Goal: Task Accomplishment & Management: Manage account settings

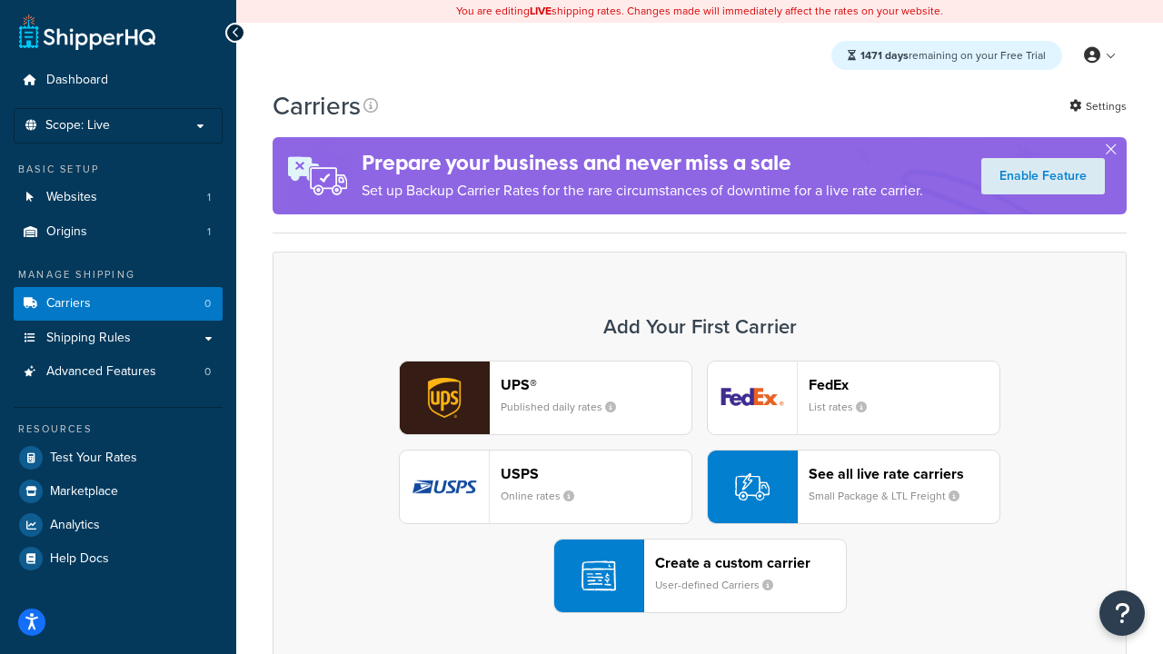
click at [699, 487] on div "UPS® Published daily rates FedEx List rates USPS Online rates See all live rate…" at bounding box center [700, 487] width 816 height 253
click at [904, 384] on header "FedEx" at bounding box center [903, 384] width 191 height 17
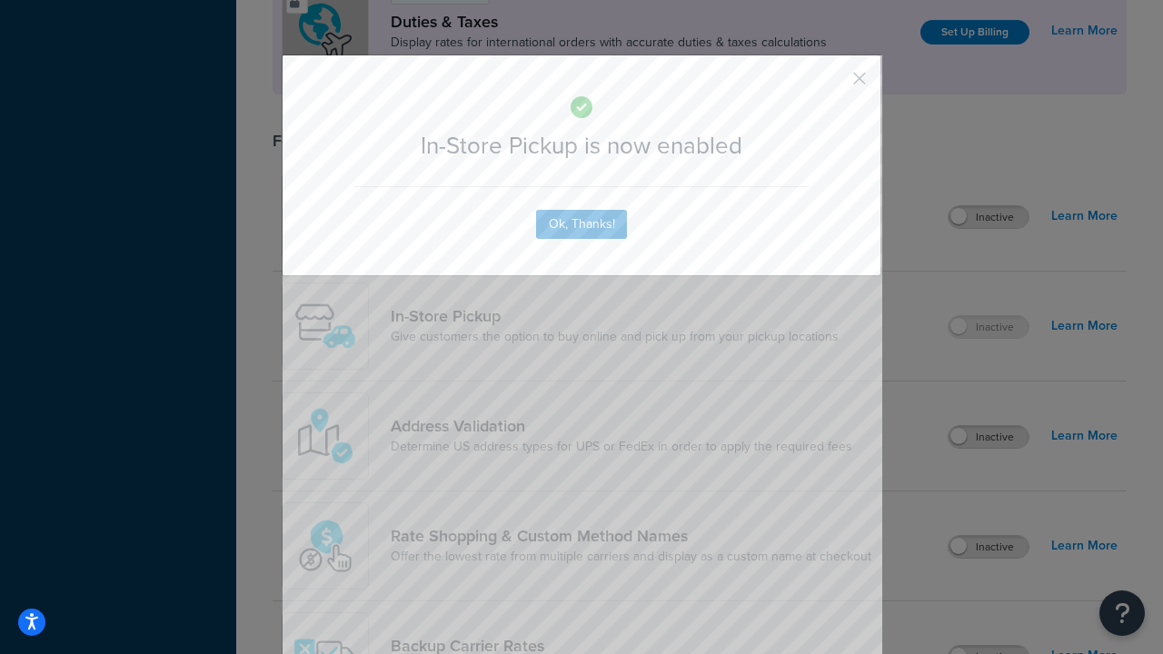
click at [832, 84] on button "button" at bounding box center [832, 85] width 5 height 5
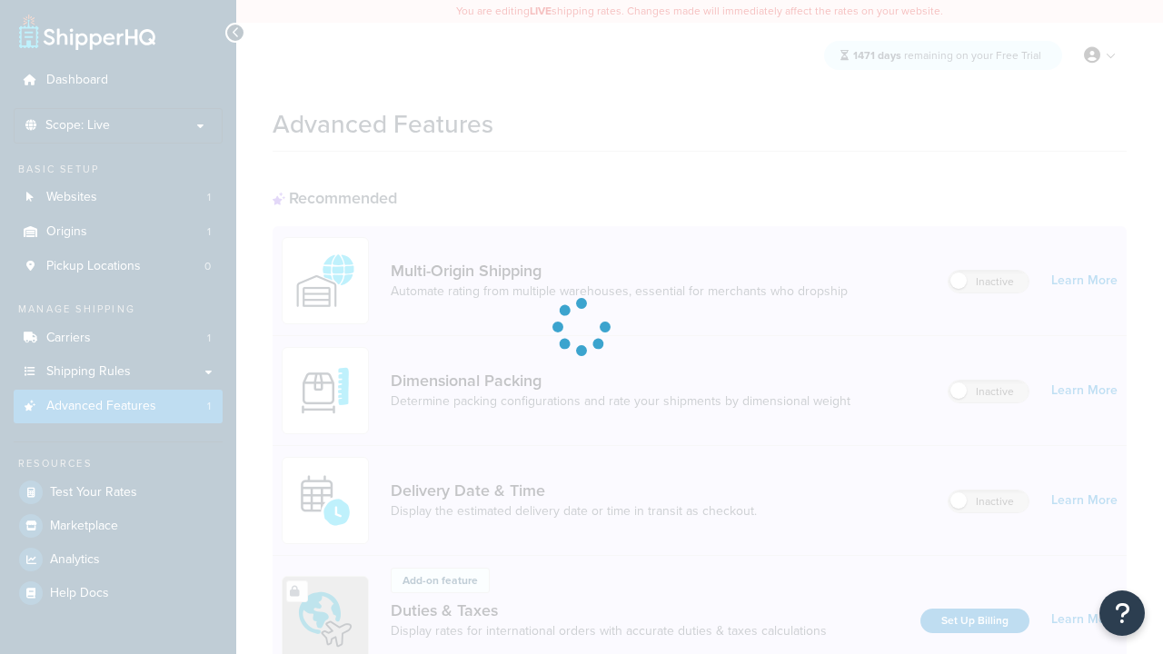
scroll to position [589, 0]
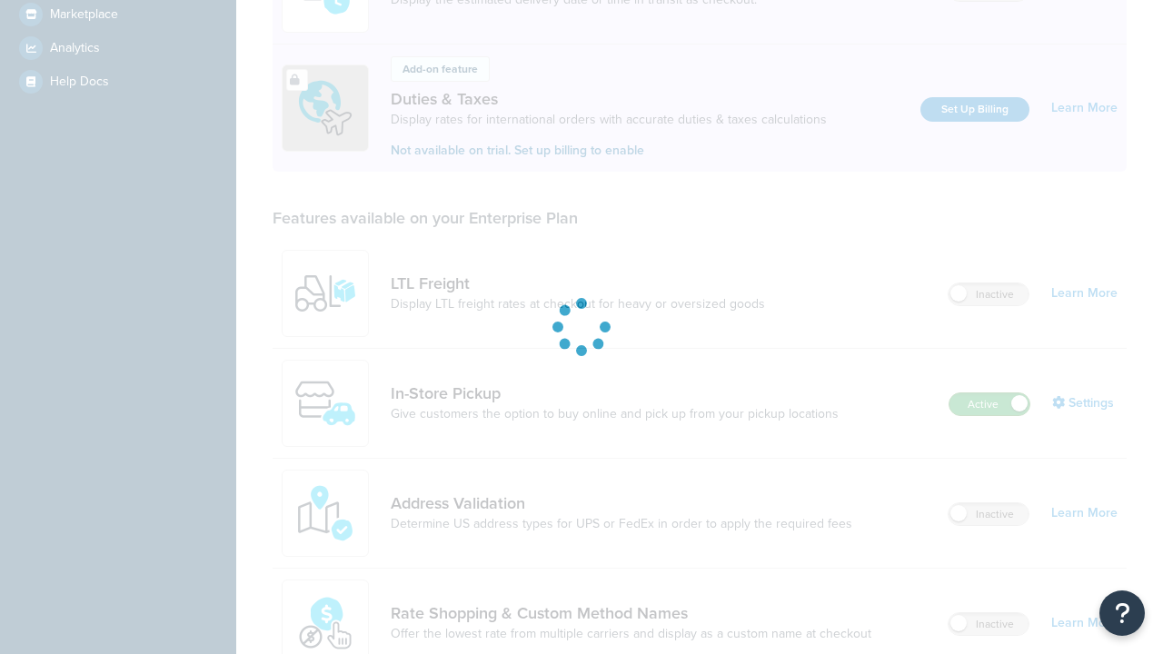
click at [989, 393] on label "Active" at bounding box center [989, 404] width 80 height 22
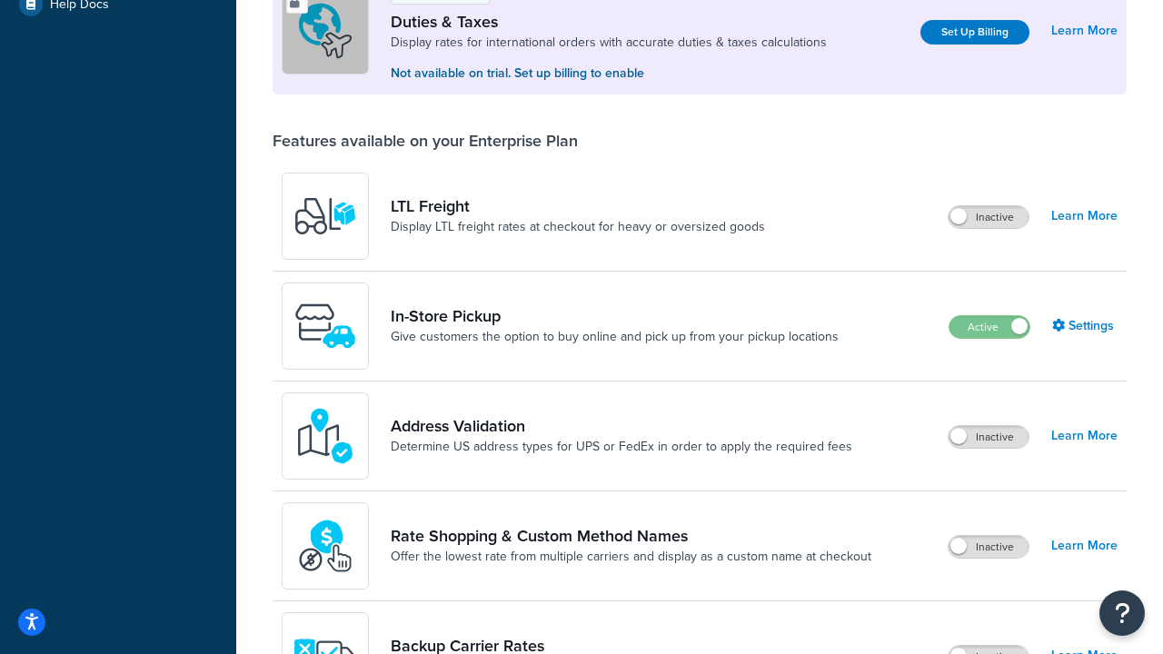
scroll to position [554, 0]
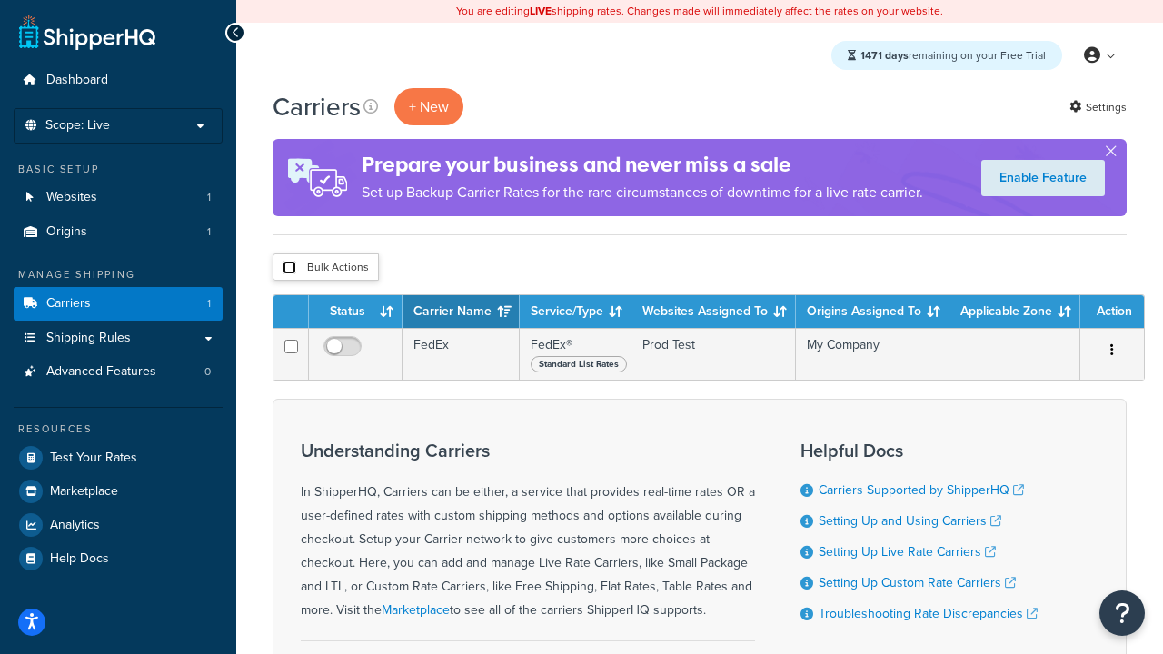
click at [289, 268] on input "checkbox" at bounding box center [289, 268] width 14 height 14
checkbox input "true"
click at [0, 0] on button "Delete" at bounding box center [0, 0] width 0 height 0
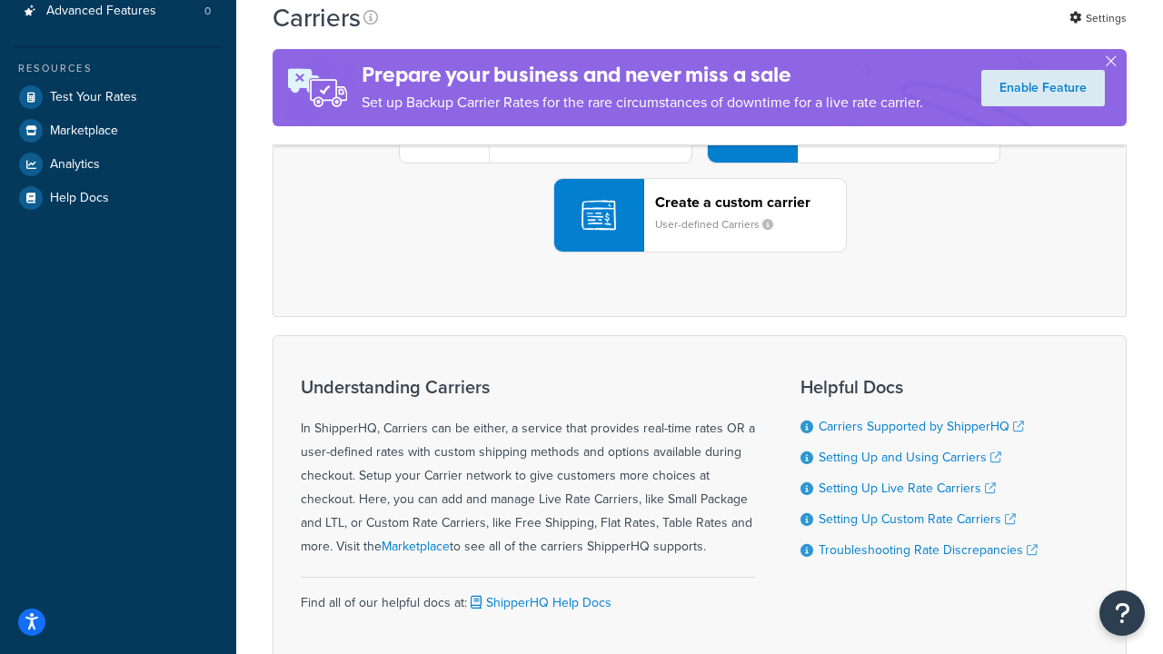
click at [699, 253] on div "UPS® Published daily rates FedEx List rates USPS Online rates See all live rate…" at bounding box center [700, 126] width 816 height 253
click at [904, 33] on header "FedEx" at bounding box center [903, 23] width 191 height 17
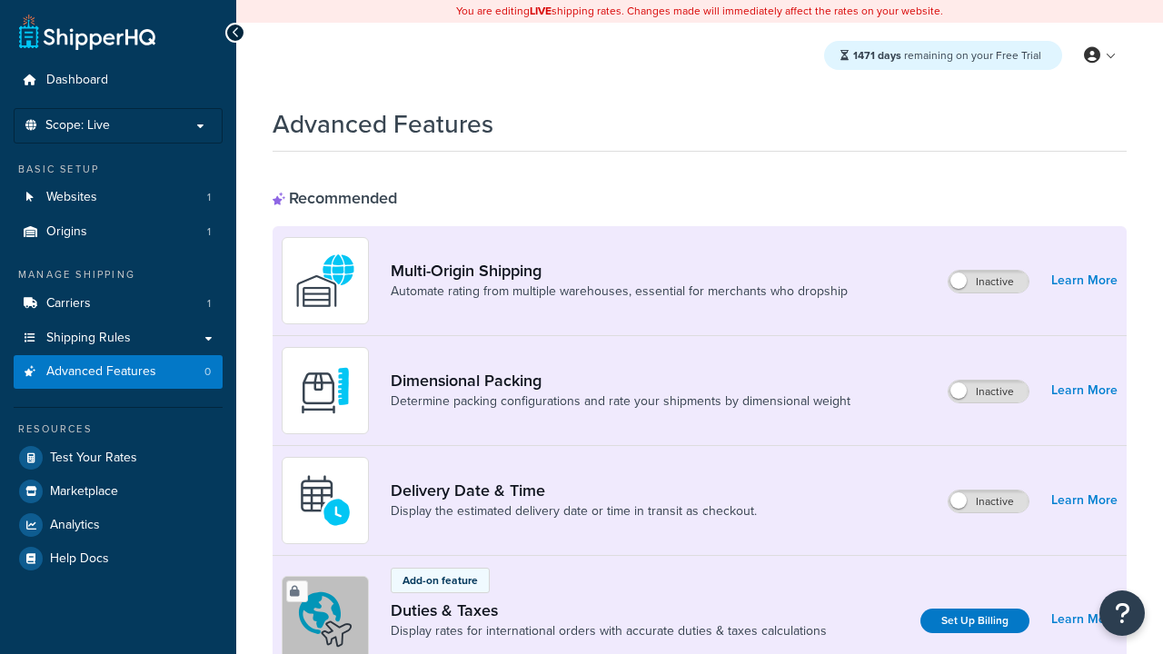
scroll to position [808, 0]
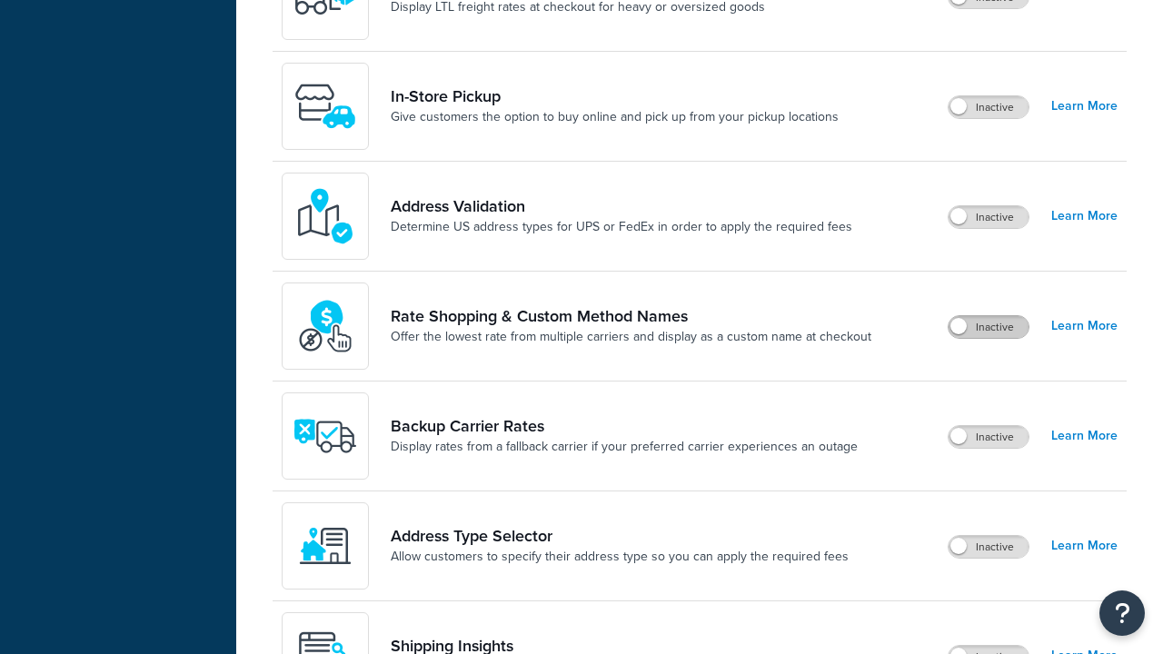
click at [988, 327] on label "Inactive" at bounding box center [988, 327] width 80 height 22
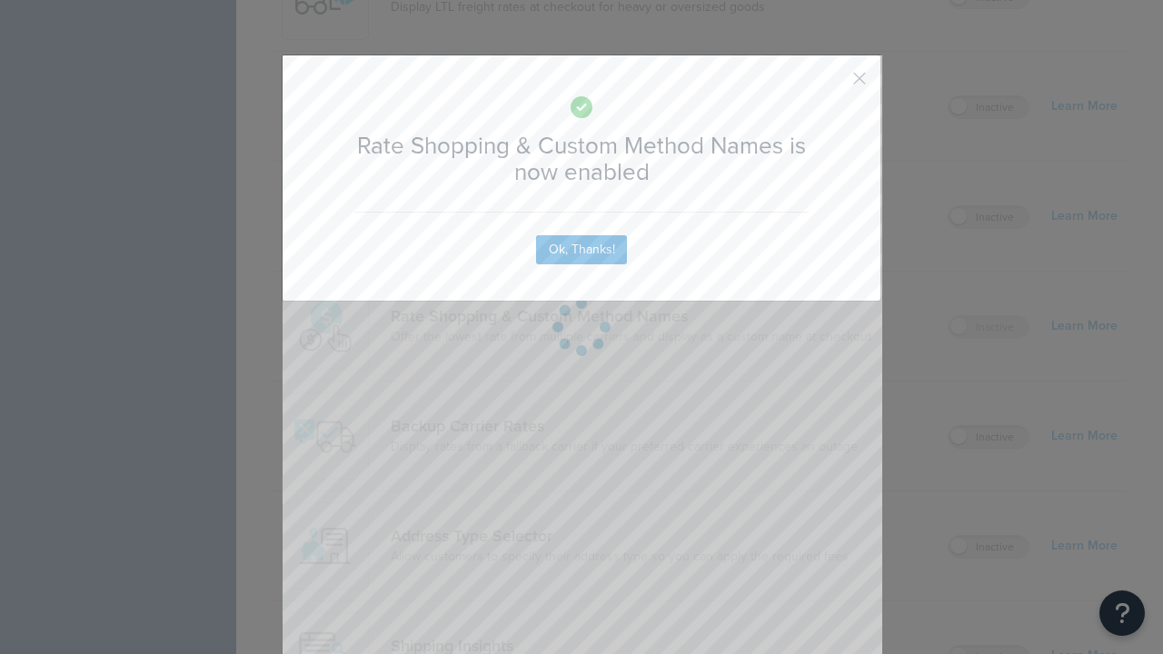
scroll to position [0, 0]
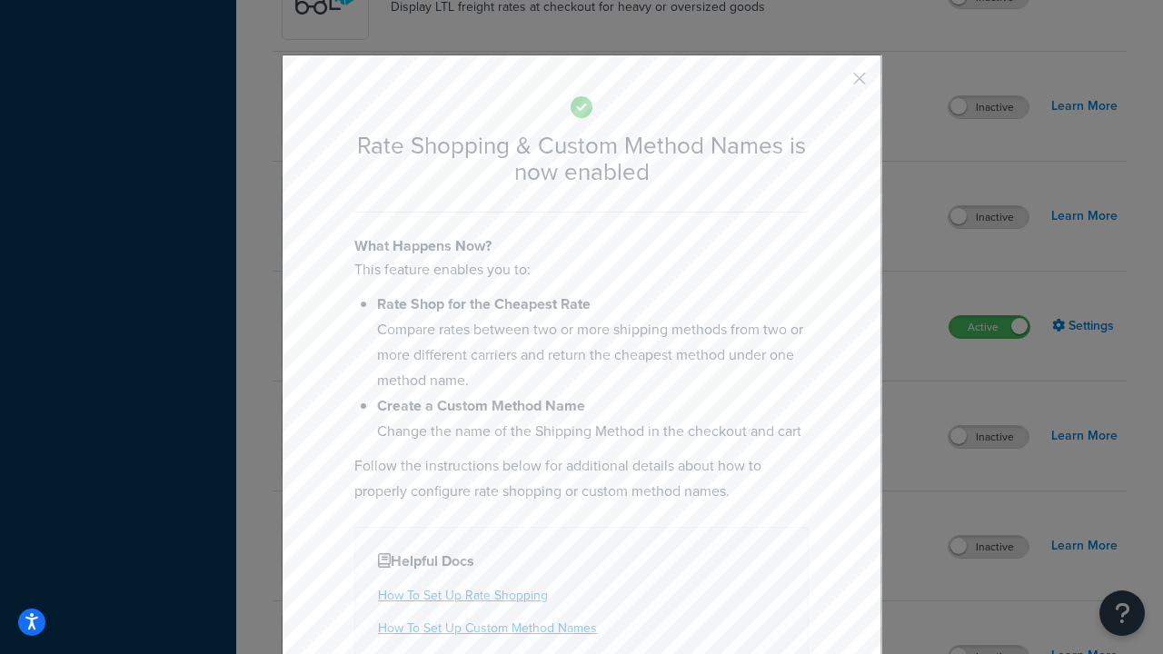
click at [832, 84] on button "button" at bounding box center [832, 85] width 5 height 5
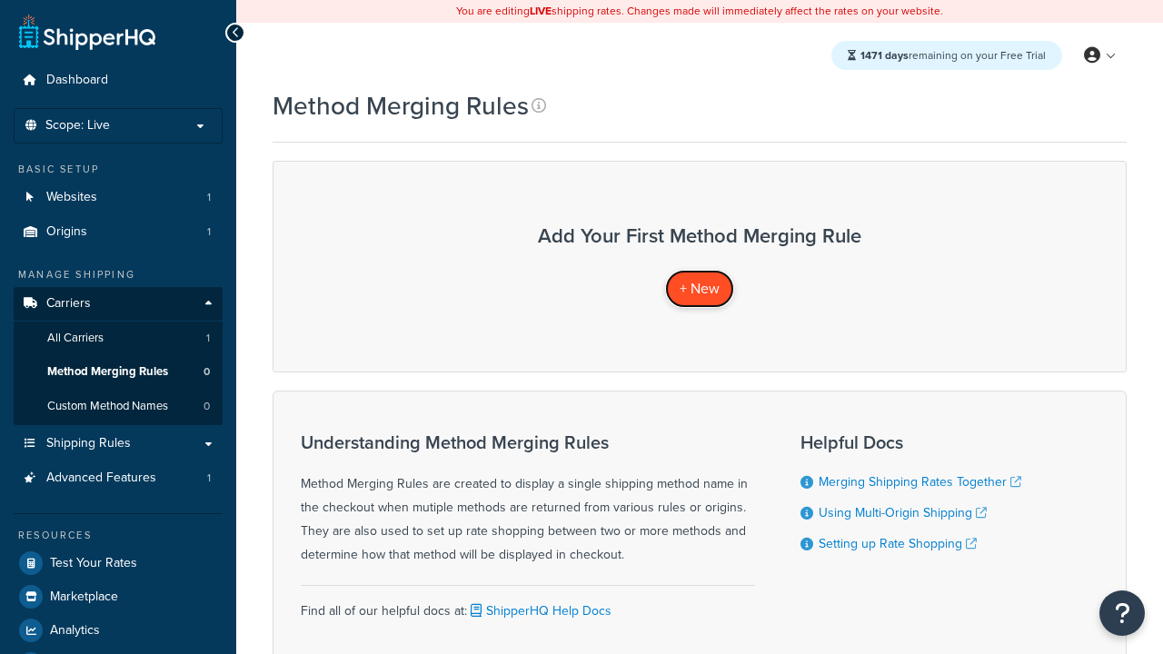
click at [699, 288] on span "+ New" at bounding box center [699, 288] width 40 height 21
